Goal: Task Accomplishment & Management: Manage account settings

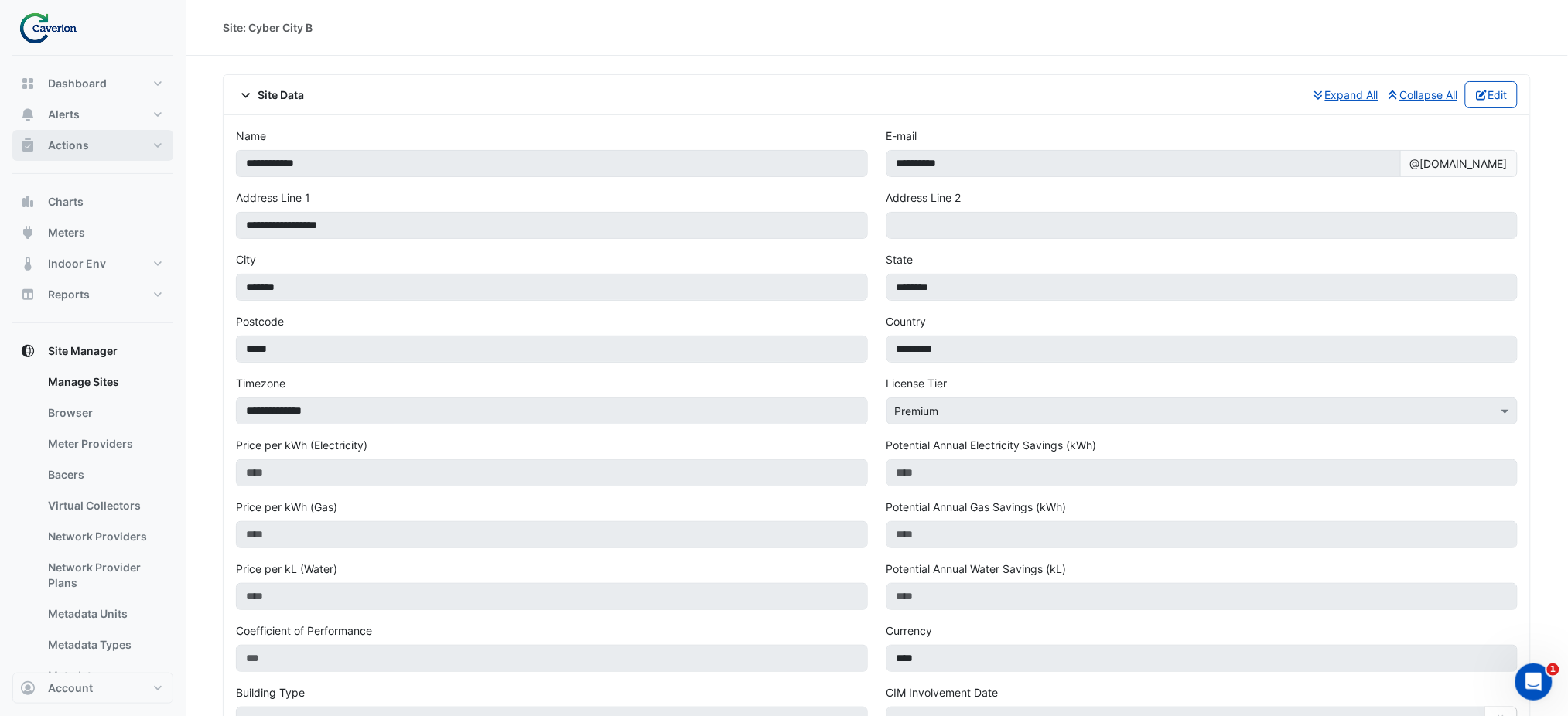
click at [107, 151] on button "Actions" at bounding box center [92, 145] width 161 height 31
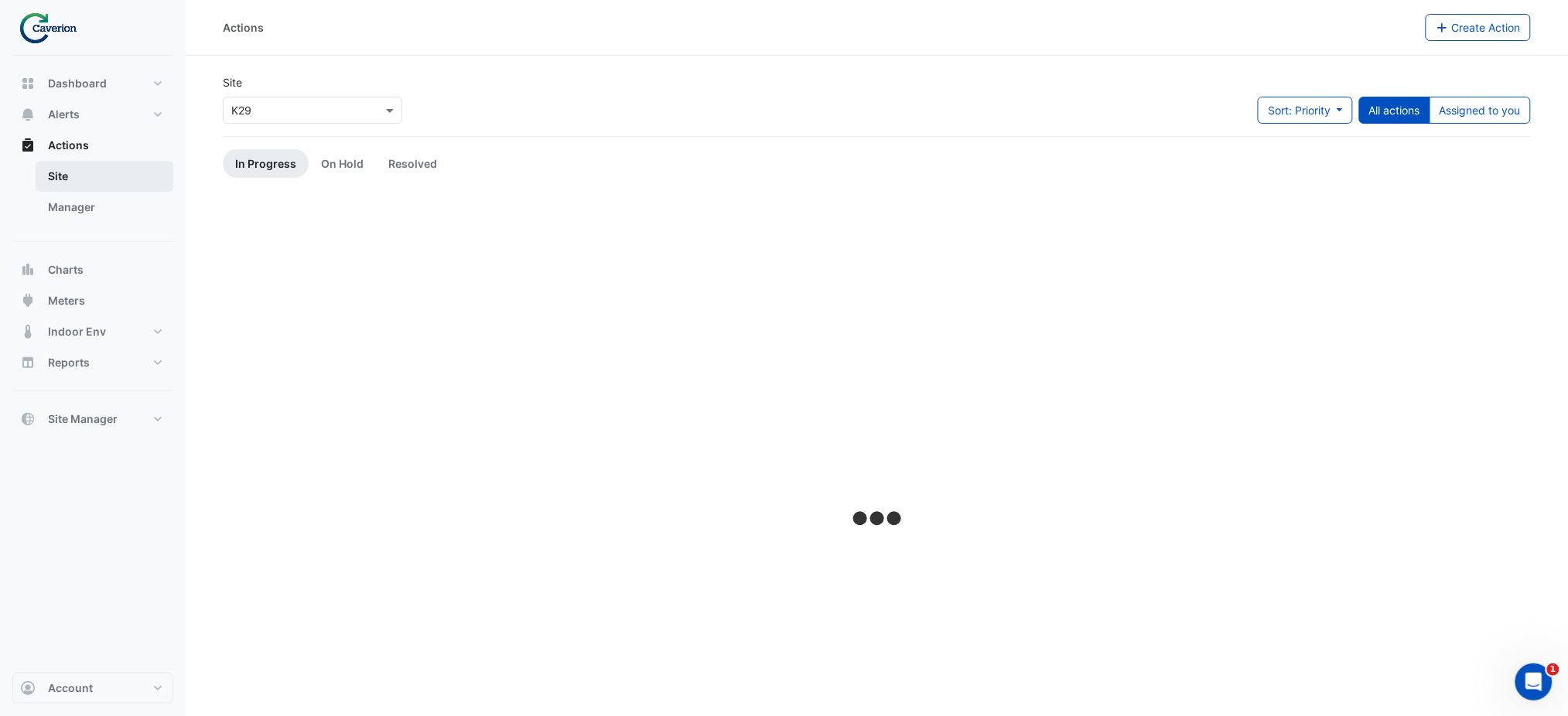
click at [96, 180] on link "Site" at bounding box center [104, 176] width 137 height 31
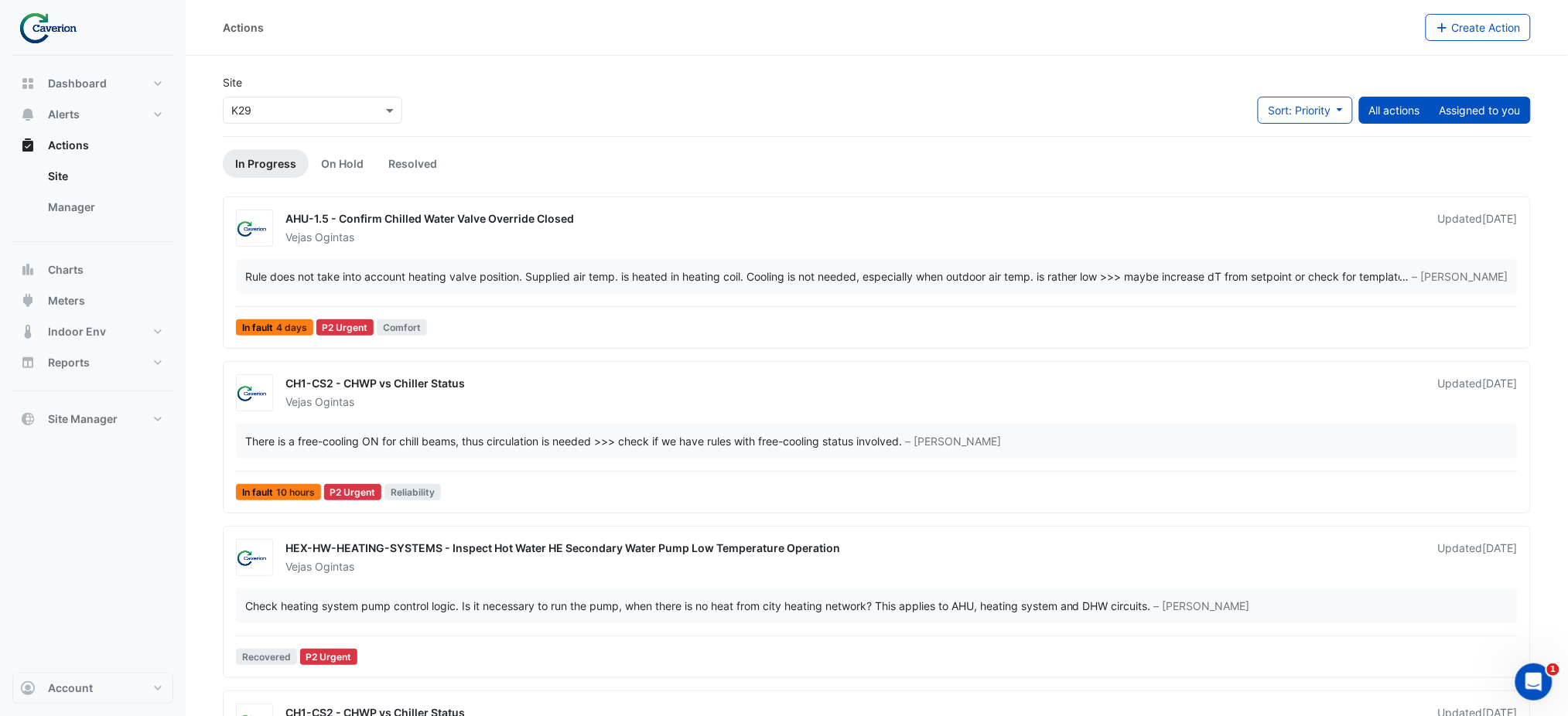
click at [1500, 99] on button "Assigned to you" at bounding box center [1479, 110] width 101 height 27
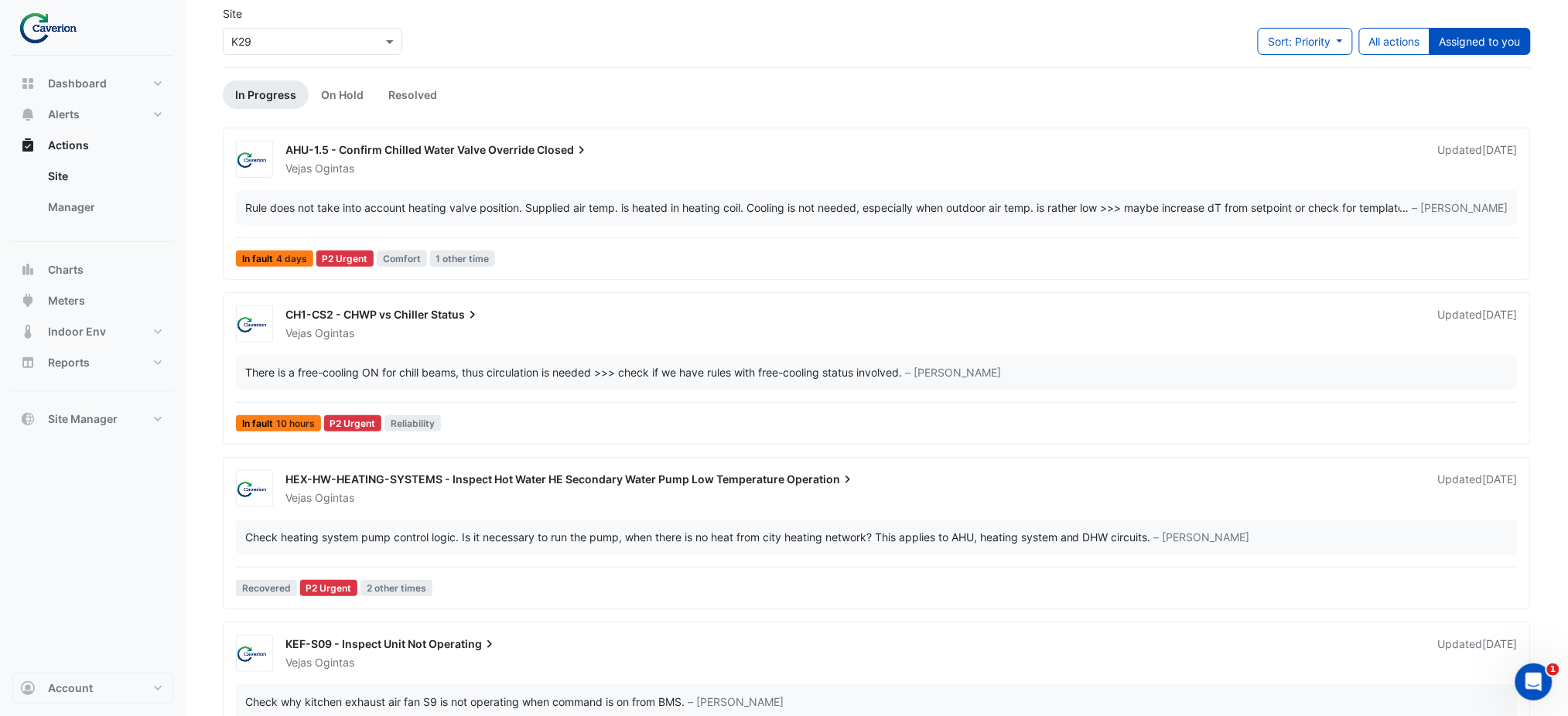
scroll to position [70, 0]
click at [691, 208] on div "Rule does not take into account heating valve position. Supplied air temp. is h…" at bounding box center [822, 206] width 1155 height 16
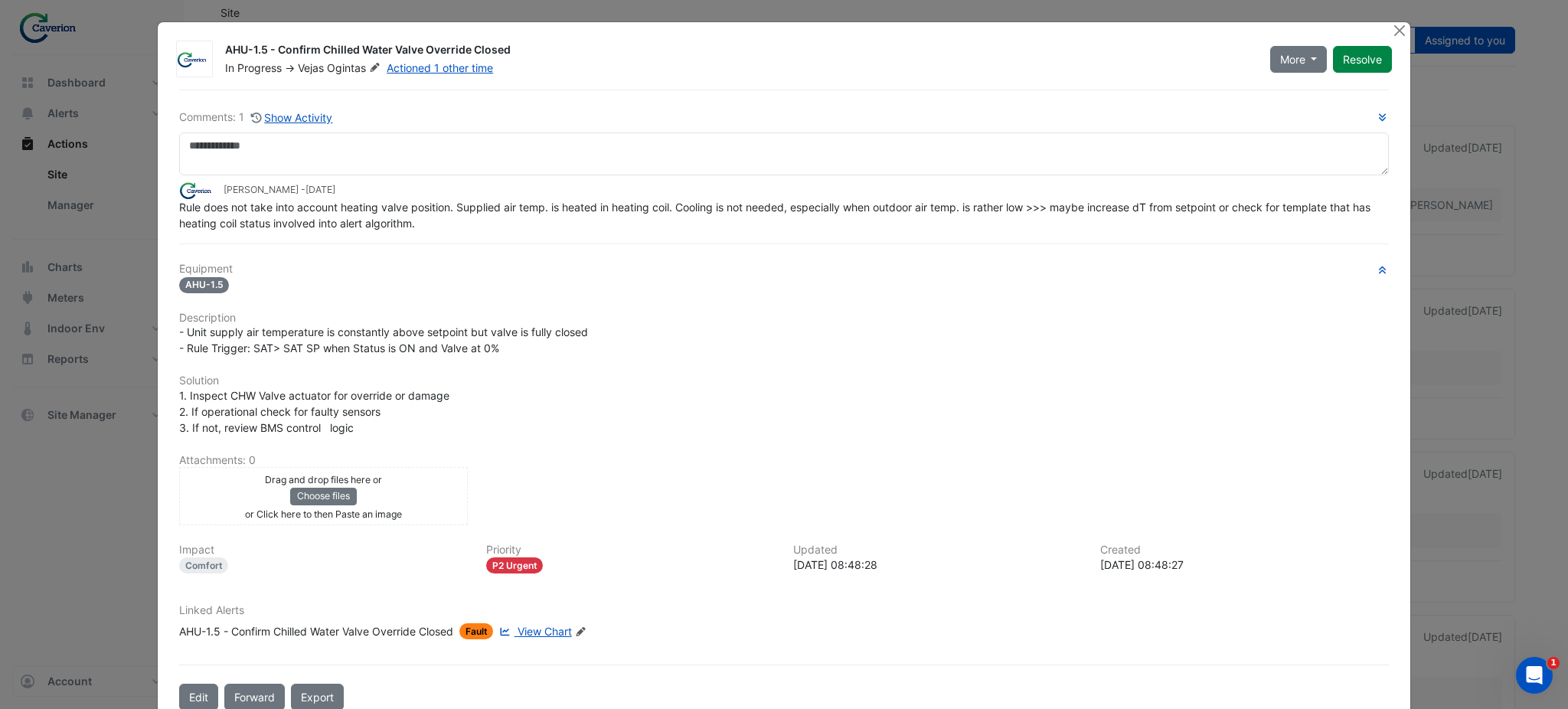
click at [11, 529] on ngb-modal-window "AHU-1.5 - Confirm Chilled Water Valve Override Closed In Progress -> Vejas Ogin…" at bounding box center [784, 354] width 1568 height 709
click at [121, 505] on ngb-modal-window "AHU-1.5 - Confirm Chilled Water Valve Override Closed In Progress -> Vejas Ogin…" at bounding box center [784, 354] width 1568 height 709
click at [1392, 30] on button "Close" at bounding box center [1399, 30] width 16 height 16
